Goal: Use online tool/utility: Utilize a website feature to perform a specific function

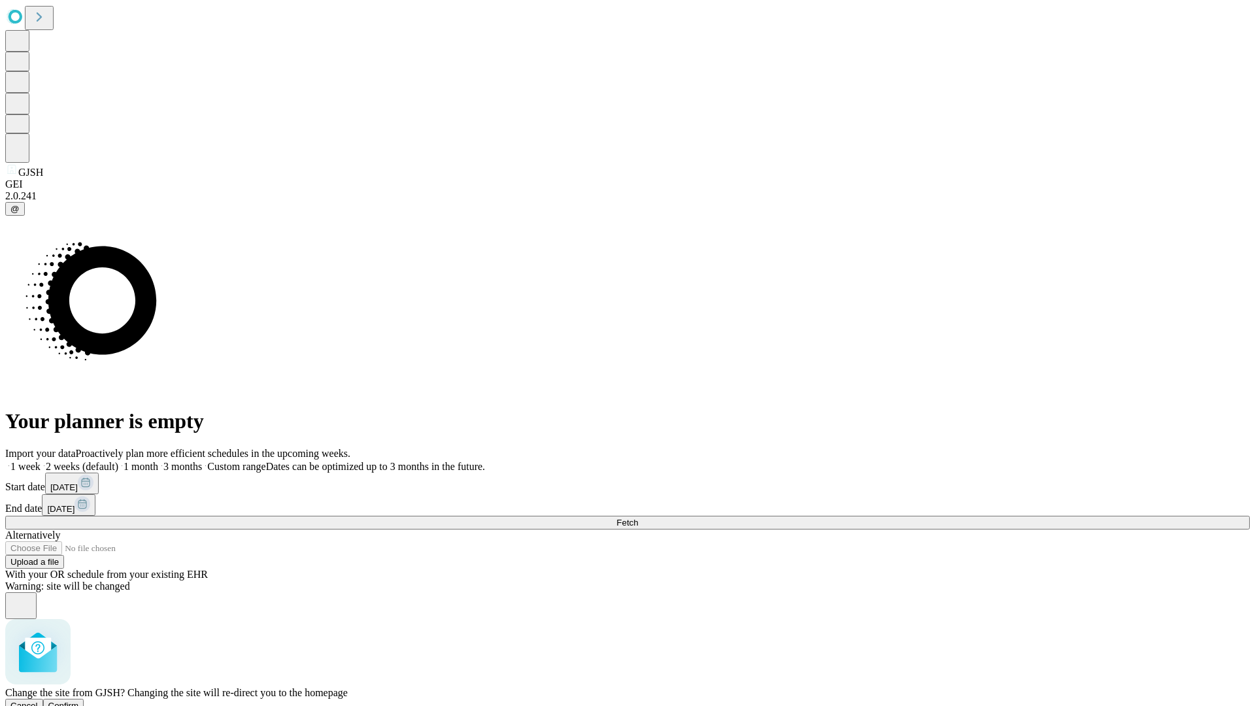
click at [79, 701] on span "Confirm" at bounding box center [63, 706] width 31 height 10
click at [41, 461] on label "1 week" at bounding box center [22, 466] width 35 height 11
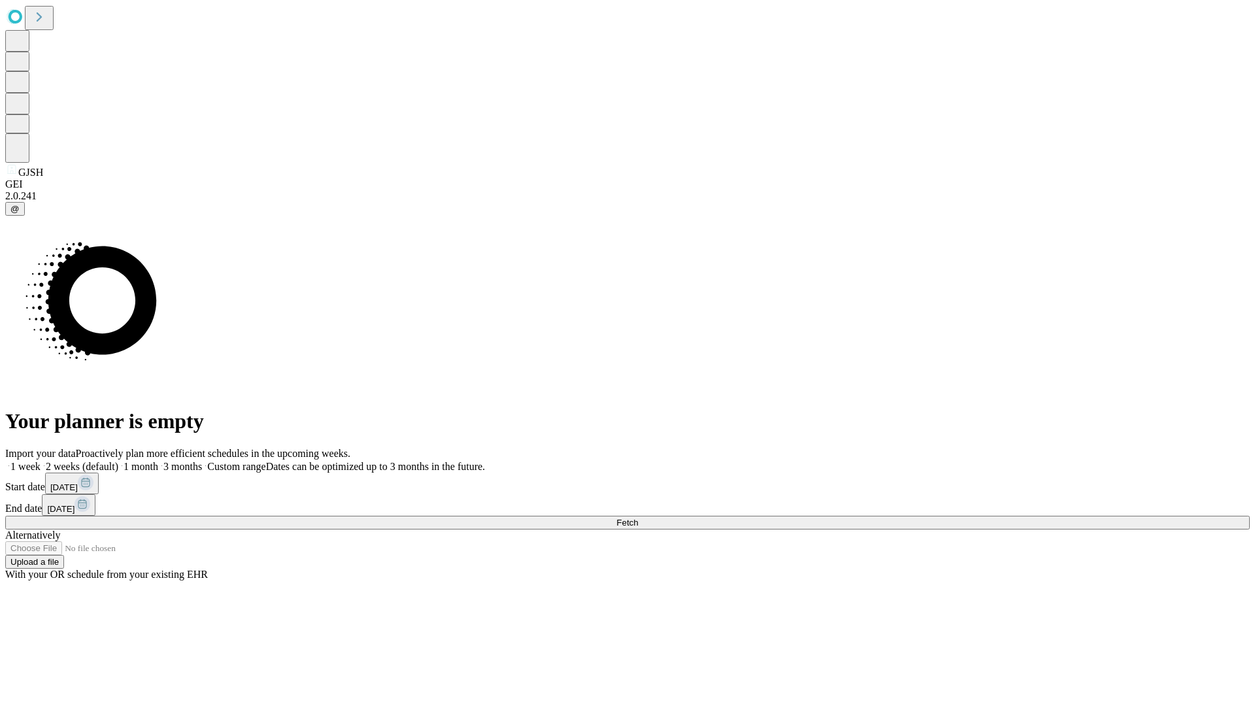
click at [638, 518] on span "Fetch" at bounding box center [628, 523] width 22 height 10
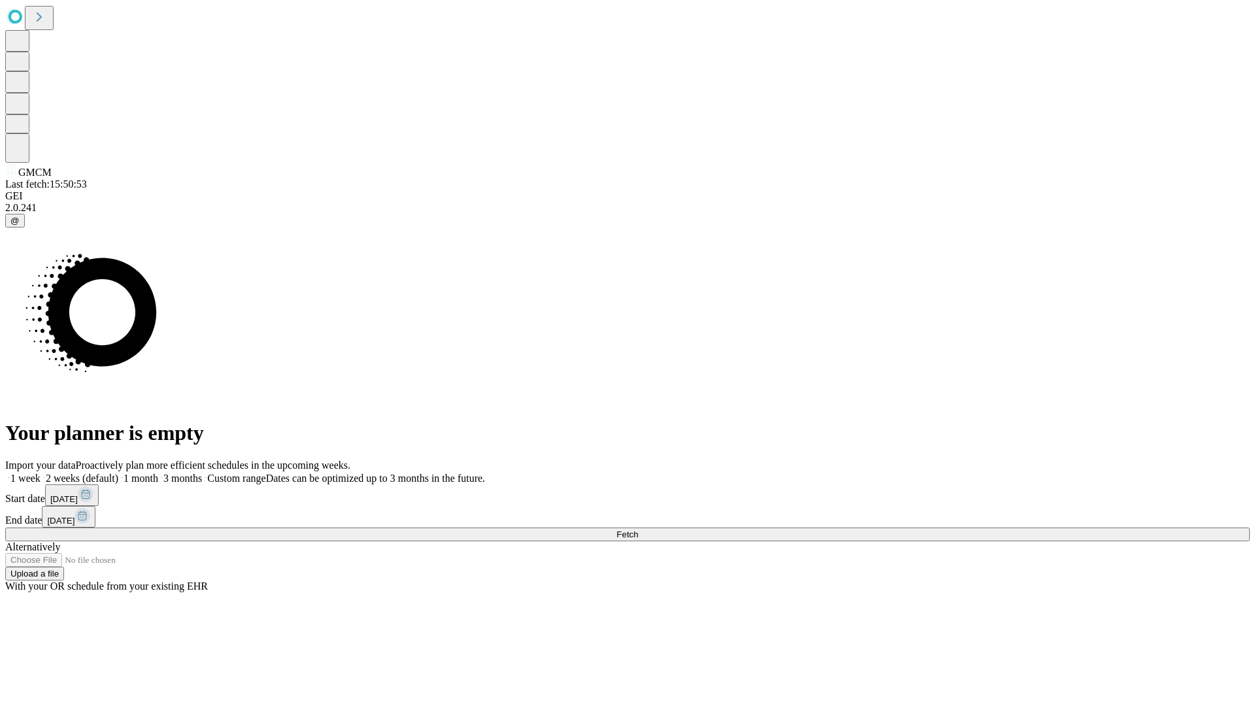
click at [41, 473] on label "1 week" at bounding box center [22, 478] width 35 height 11
click at [638, 530] on span "Fetch" at bounding box center [628, 535] width 22 height 10
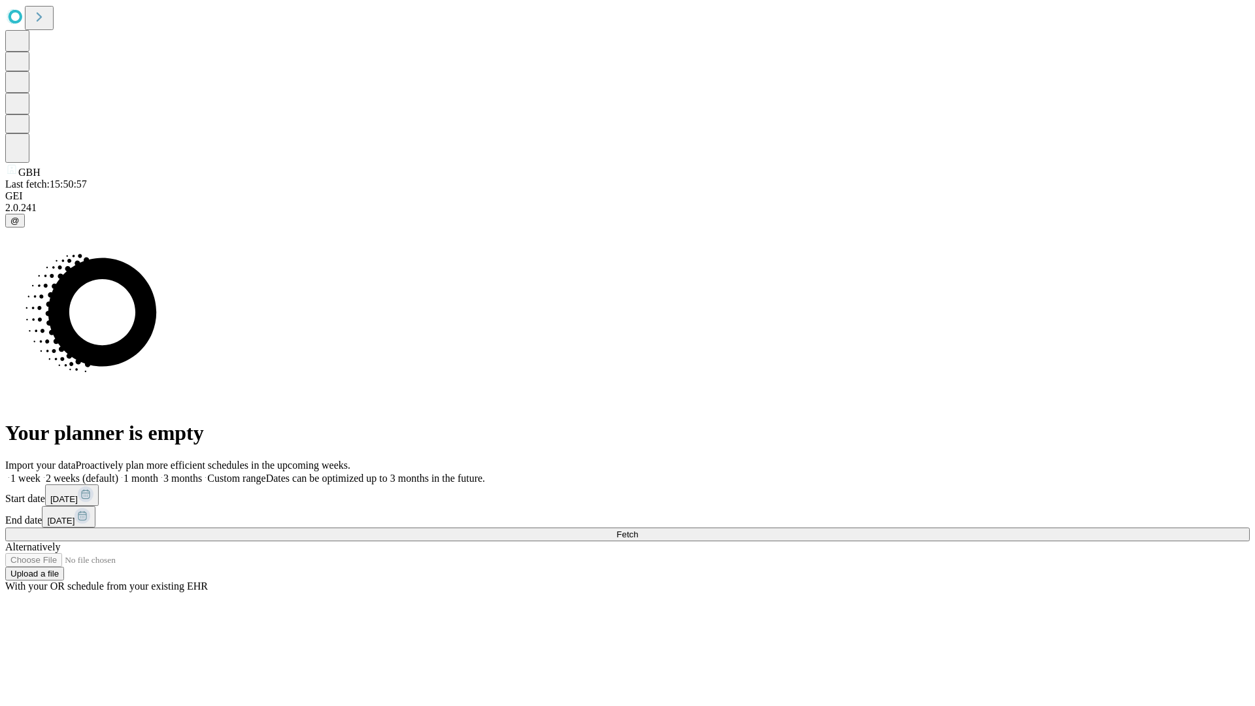
click at [41, 473] on label "1 week" at bounding box center [22, 478] width 35 height 11
click at [638, 530] on span "Fetch" at bounding box center [628, 535] width 22 height 10
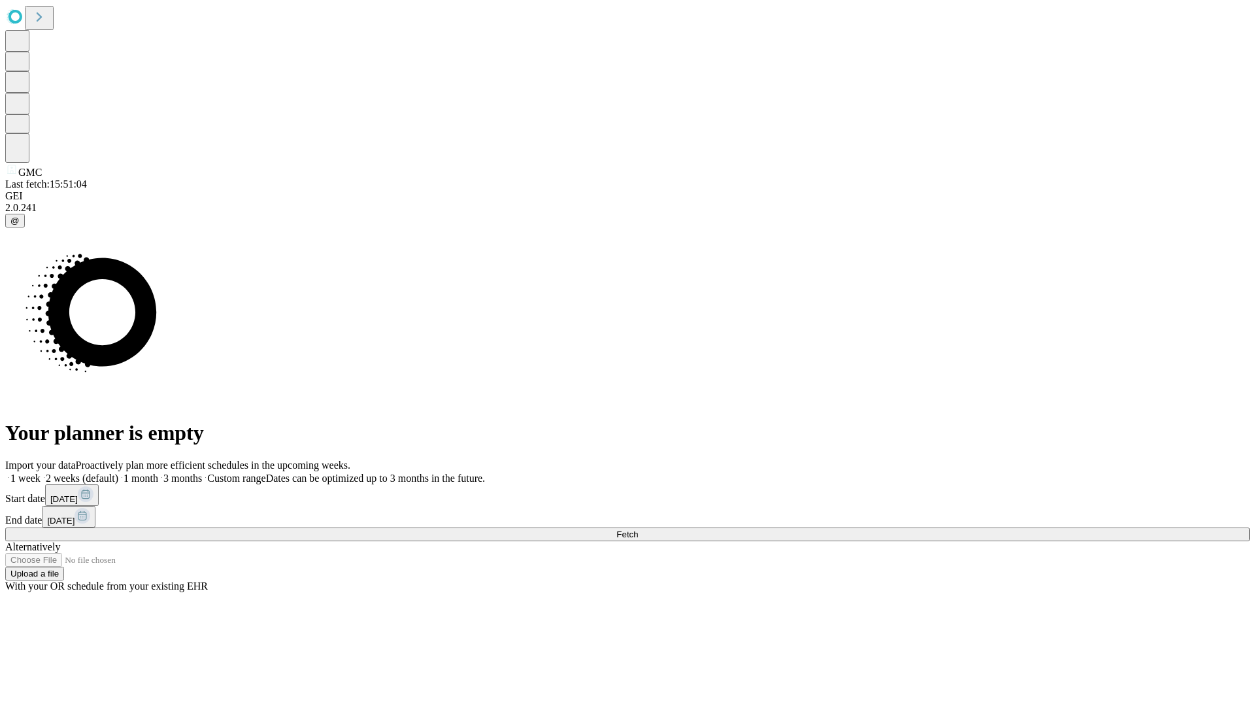
click at [638, 530] on span "Fetch" at bounding box center [628, 535] width 22 height 10
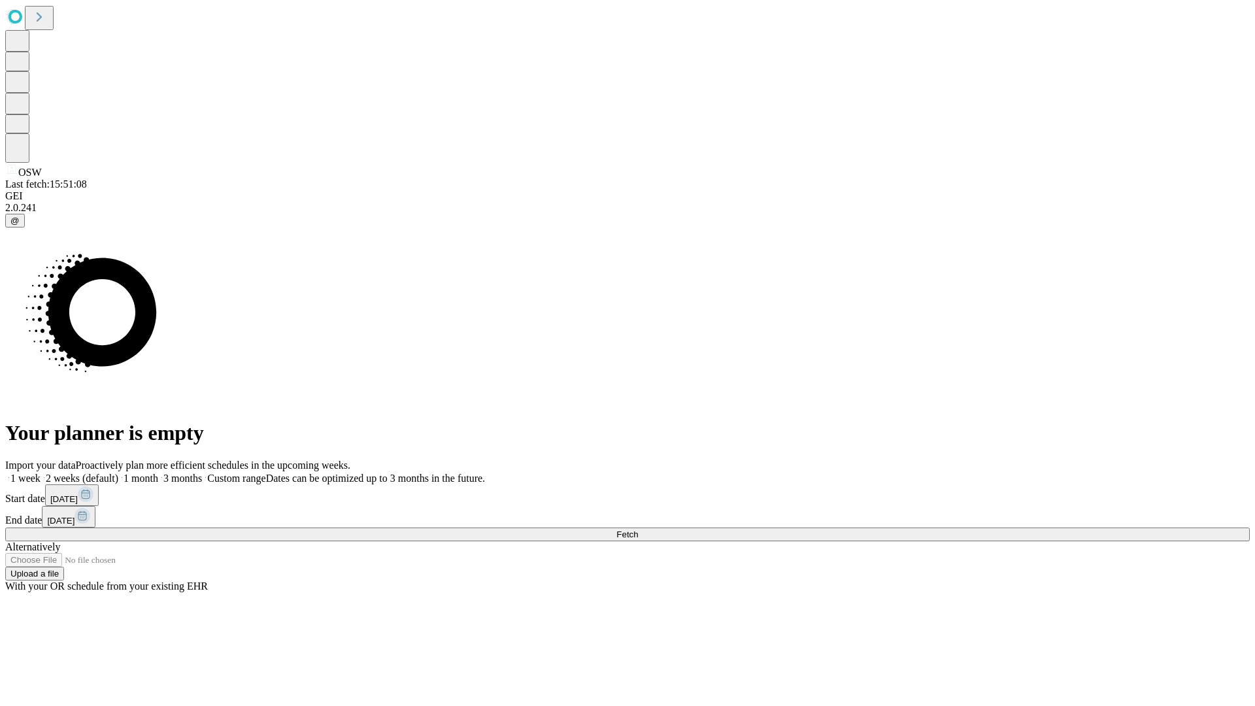
click at [41, 473] on label "1 week" at bounding box center [22, 478] width 35 height 11
click at [638, 530] on span "Fetch" at bounding box center [628, 535] width 22 height 10
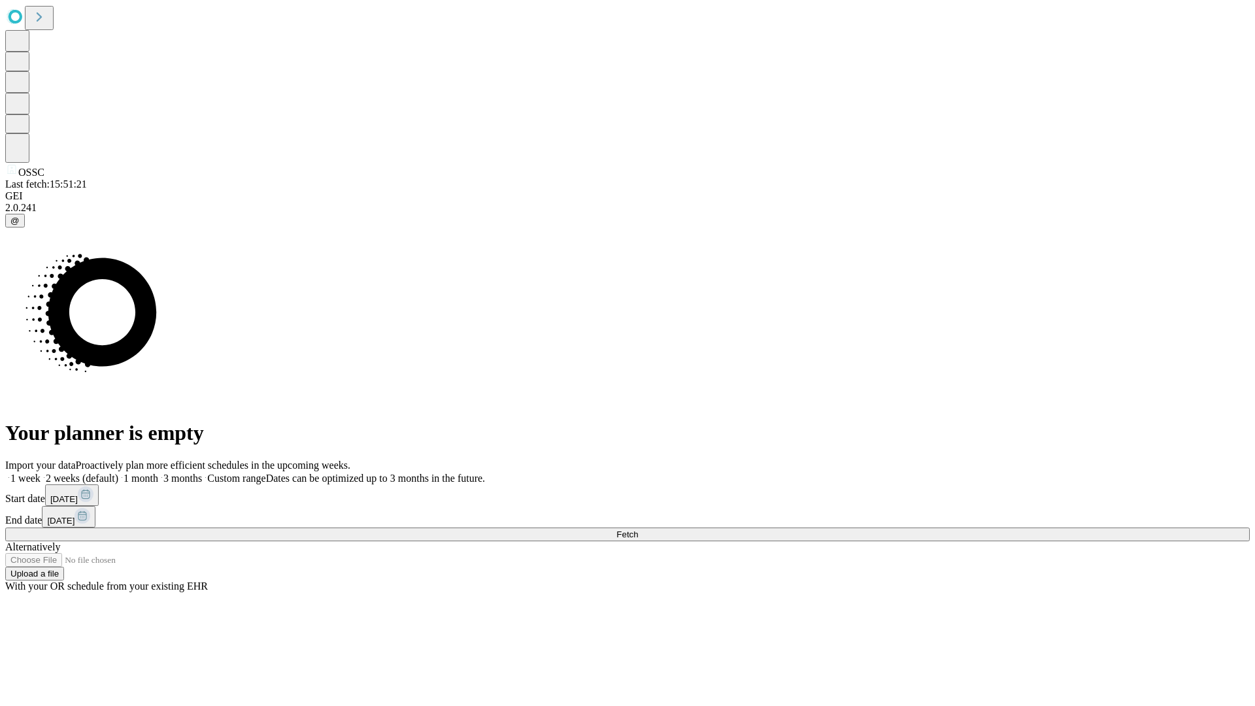
click at [41, 473] on label "1 week" at bounding box center [22, 478] width 35 height 11
click at [638, 530] on span "Fetch" at bounding box center [628, 535] width 22 height 10
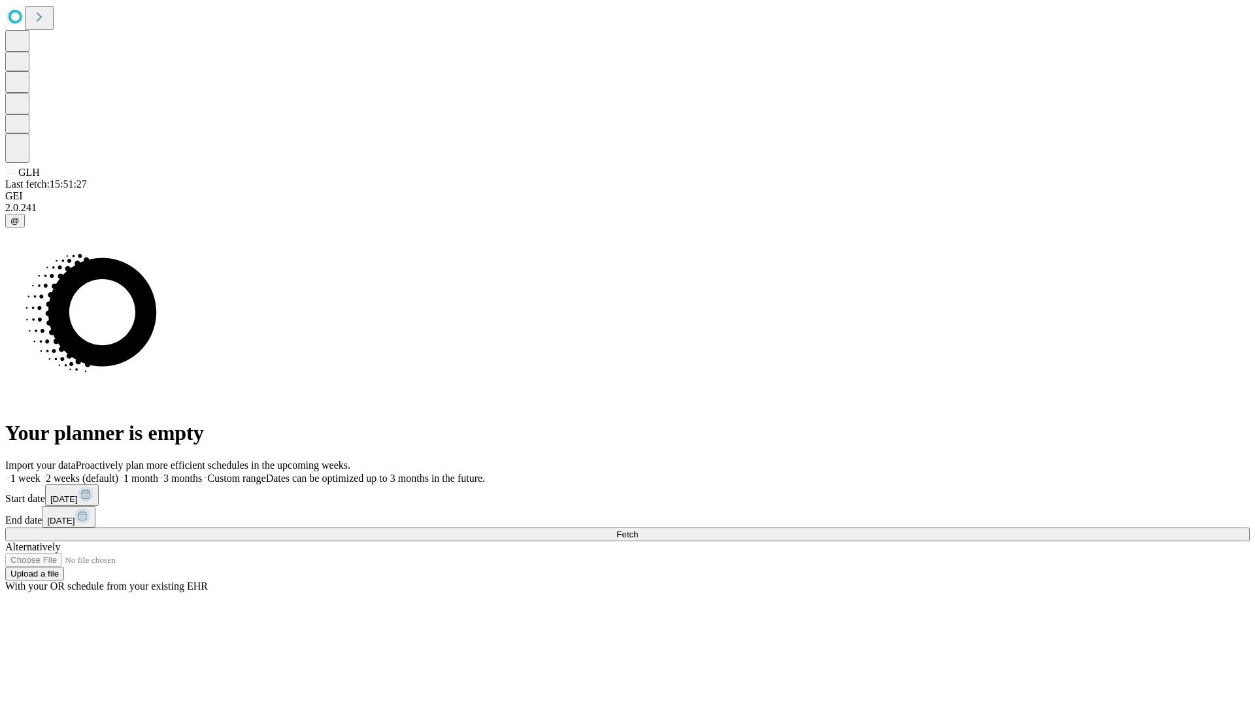
click at [41, 473] on label "1 week" at bounding box center [22, 478] width 35 height 11
click at [638, 530] on span "Fetch" at bounding box center [628, 535] width 22 height 10
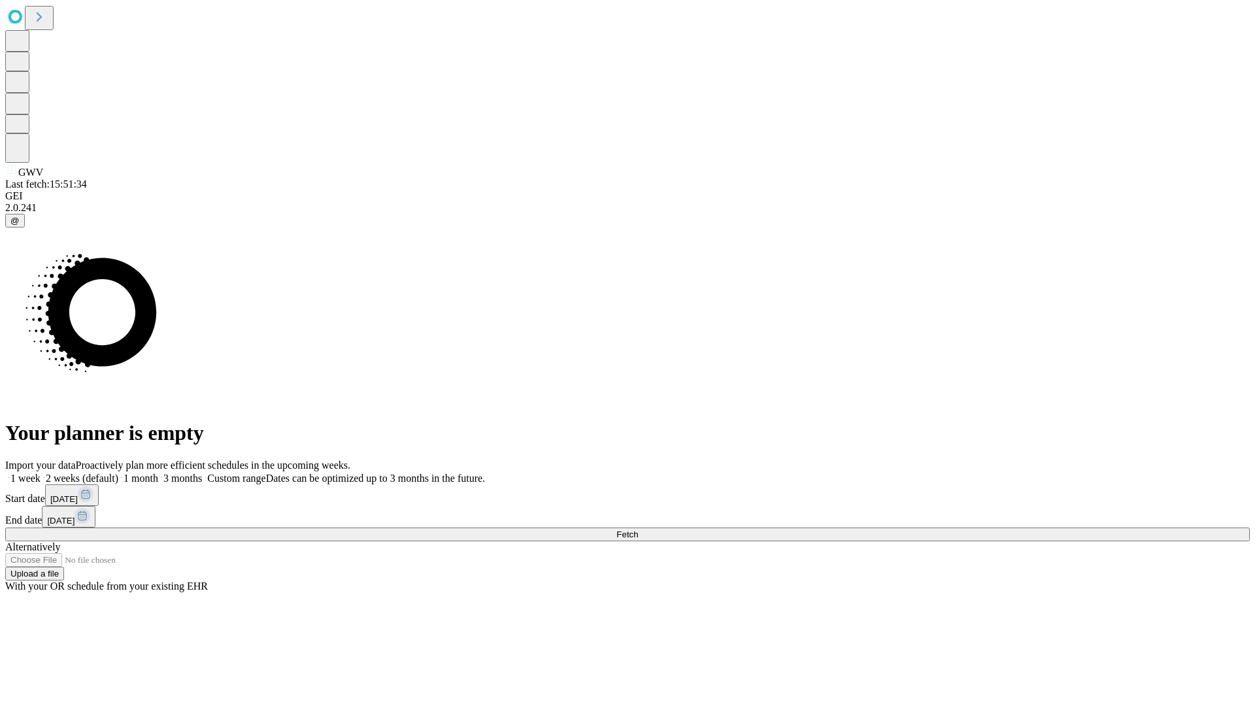
click at [41, 473] on label "1 week" at bounding box center [22, 478] width 35 height 11
click at [638, 530] on span "Fetch" at bounding box center [628, 535] width 22 height 10
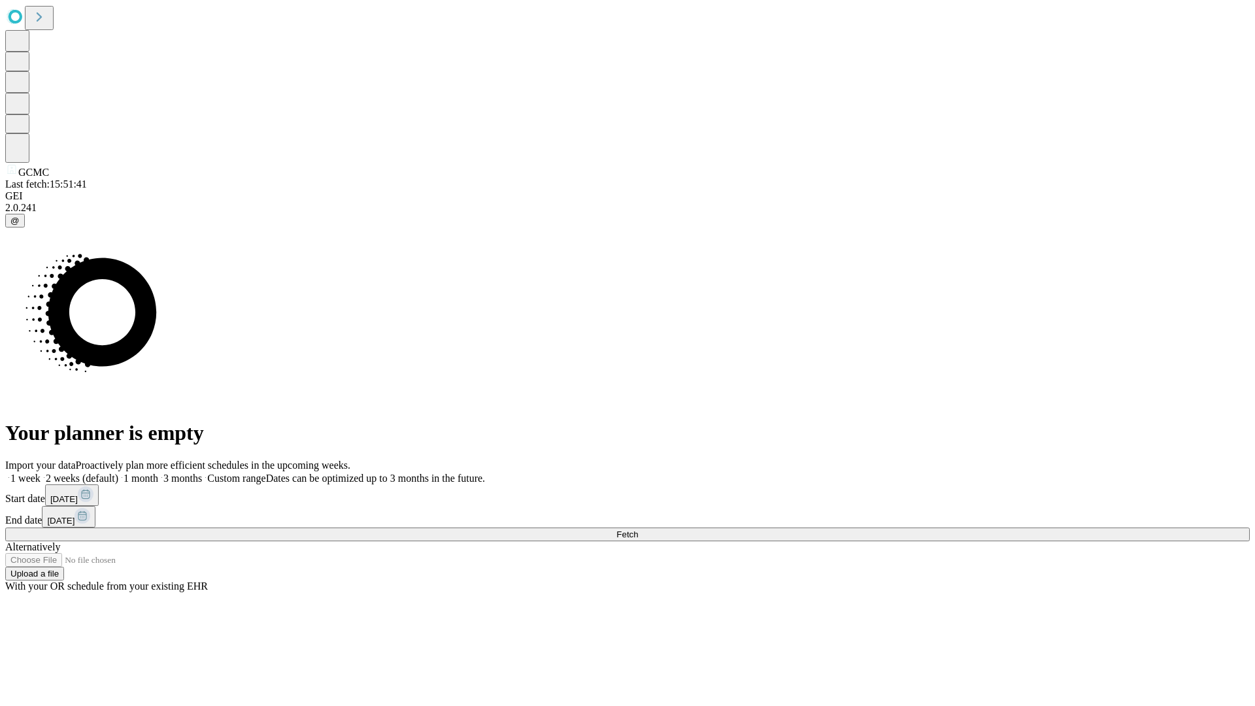
click at [41, 473] on label "1 week" at bounding box center [22, 478] width 35 height 11
click at [638, 530] on span "Fetch" at bounding box center [628, 535] width 22 height 10
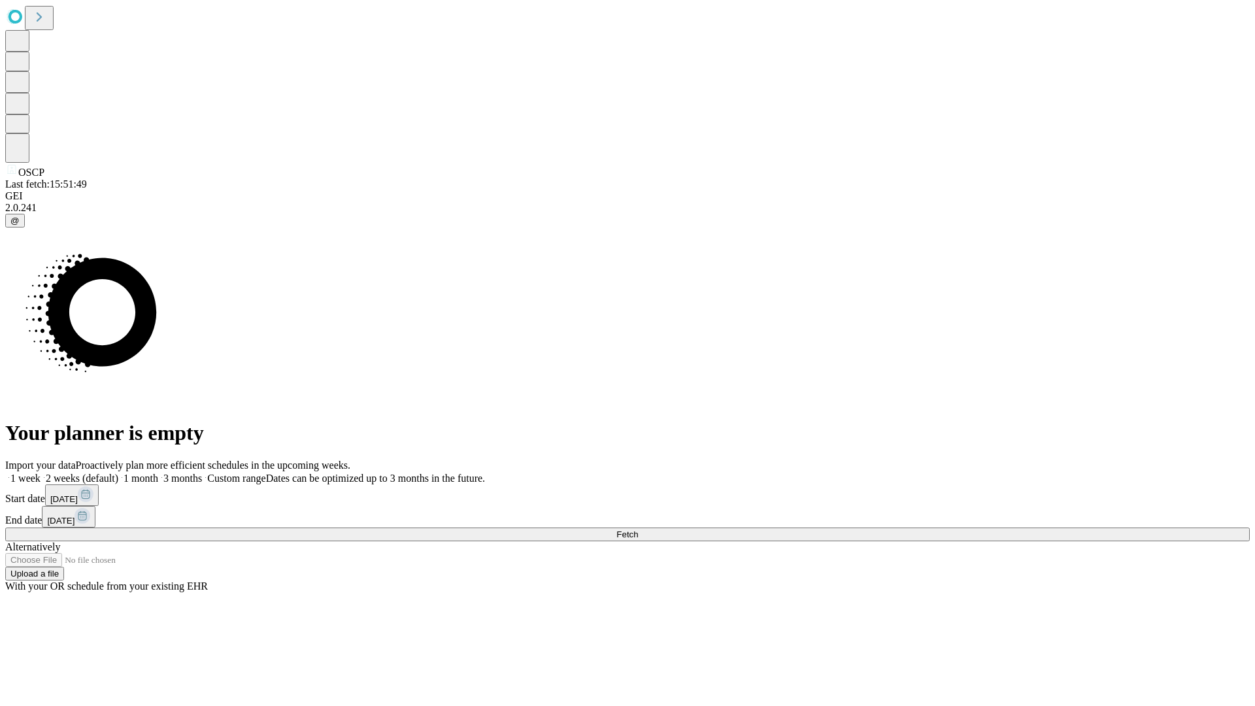
click at [41, 473] on label "1 week" at bounding box center [22, 478] width 35 height 11
click at [638, 530] on span "Fetch" at bounding box center [628, 535] width 22 height 10
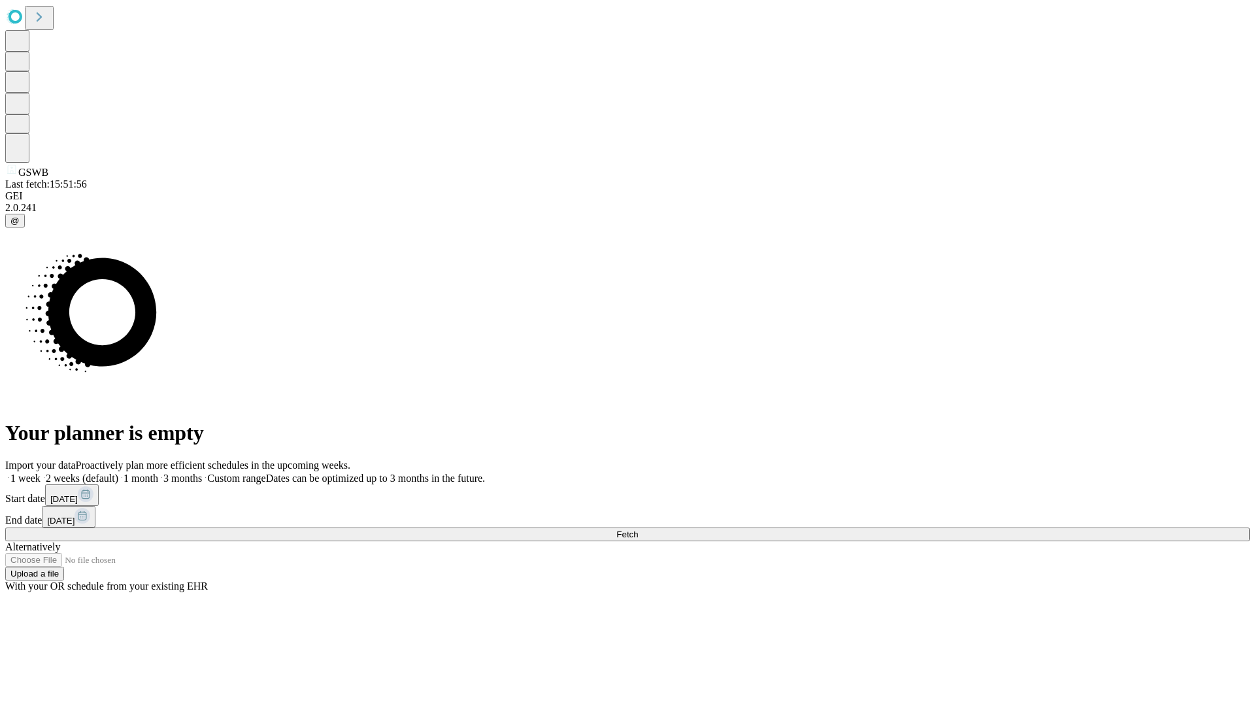
click at [41, 473] on label "1 week" at bounding box center [22, 478] width 35 height 11
click at [638, 530] on span "Fetch" at bounding box center [628, 535] width 22 height 10
